Goal: Transaction & Acquisition: Purchase product/service

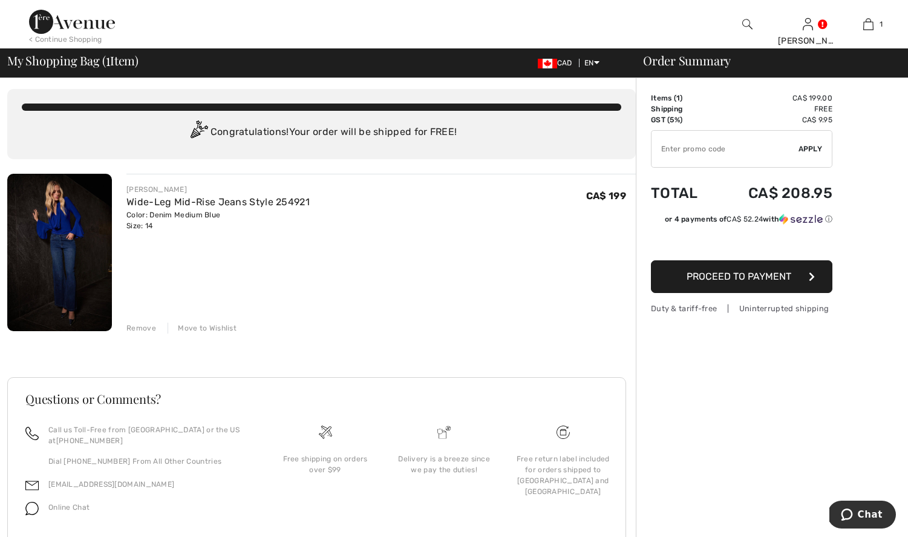
scroll to position [45, 0]
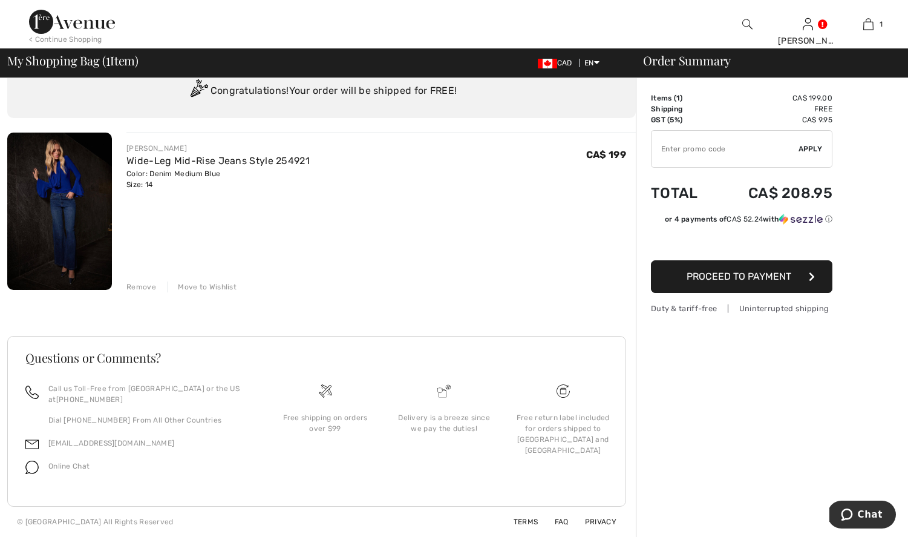
click at [63, 220] on img at bounding box center [59, 210] width 105 height 157
click at [753, 278] on span "Proceed to Payment" at bounding box center [739, 275] width 105 height 11
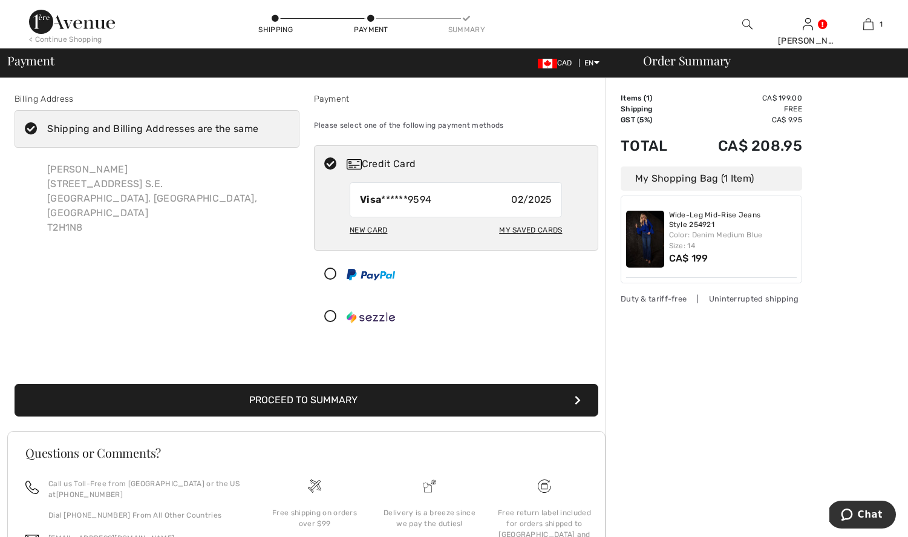
click at [381, 228] on div "New Card" at bounding box center [369, 230] width 38 height 21
radio input "true"
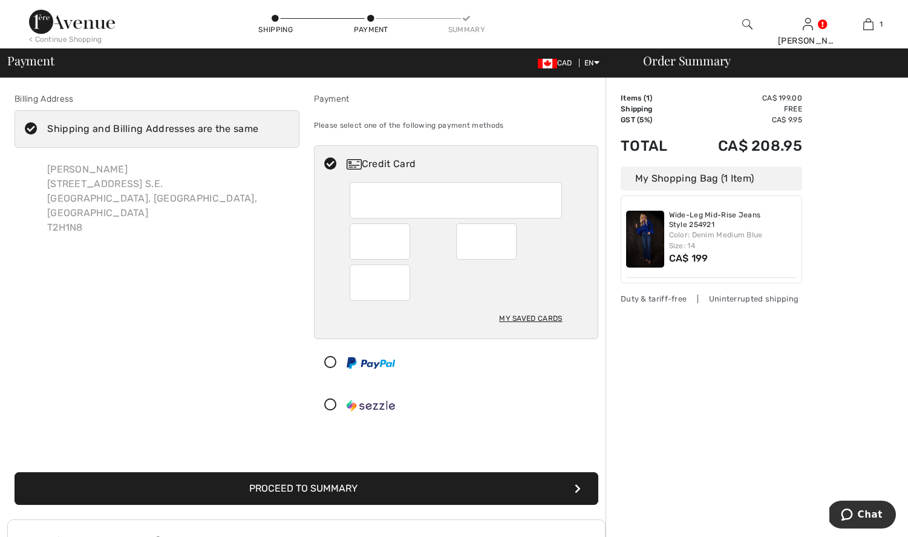
click at [266, 486] on button "Proceed to Summary" at bounding box center [307, 488] width 584 height 33
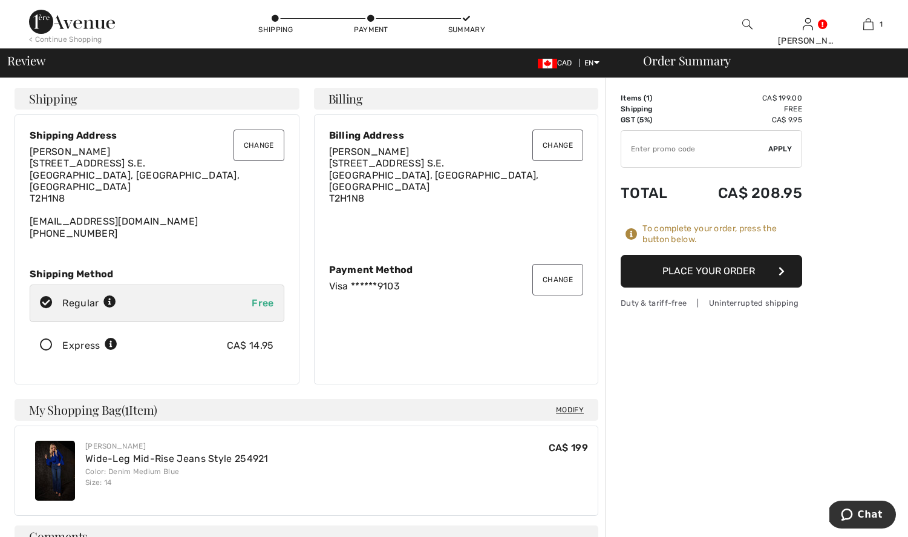
click at [714, 269] on button "Place Your Order" at bounding box center [711, 271] width 181 height 33
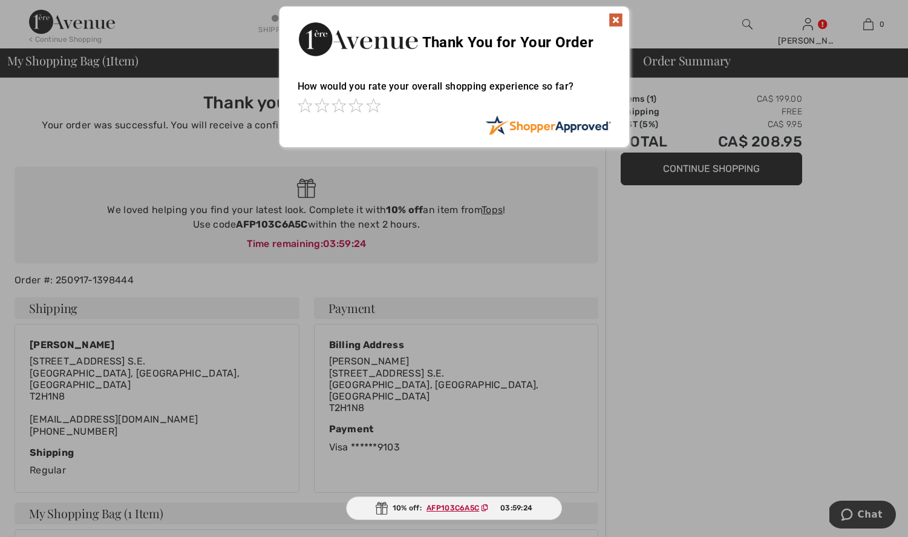
click at [618, 18] on img at bounding box center [616, 20] width 15 height 15
